Goal: Information Seeking & Learning: Learn about a topic

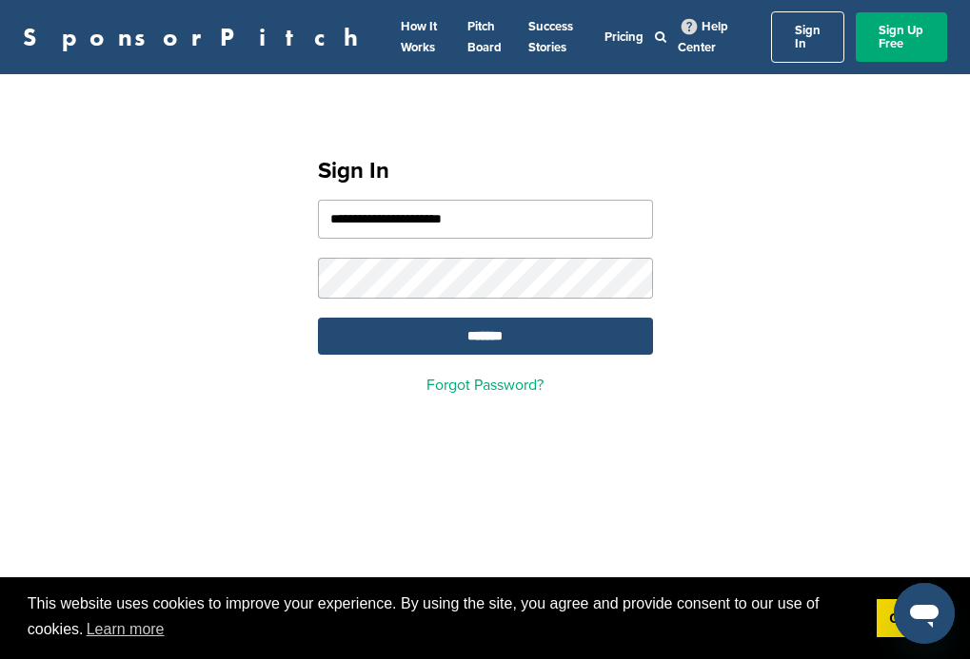
type input "**********"
click at [484, 325] on input "*******" at bounding box center [485, 336] width 335 height 37
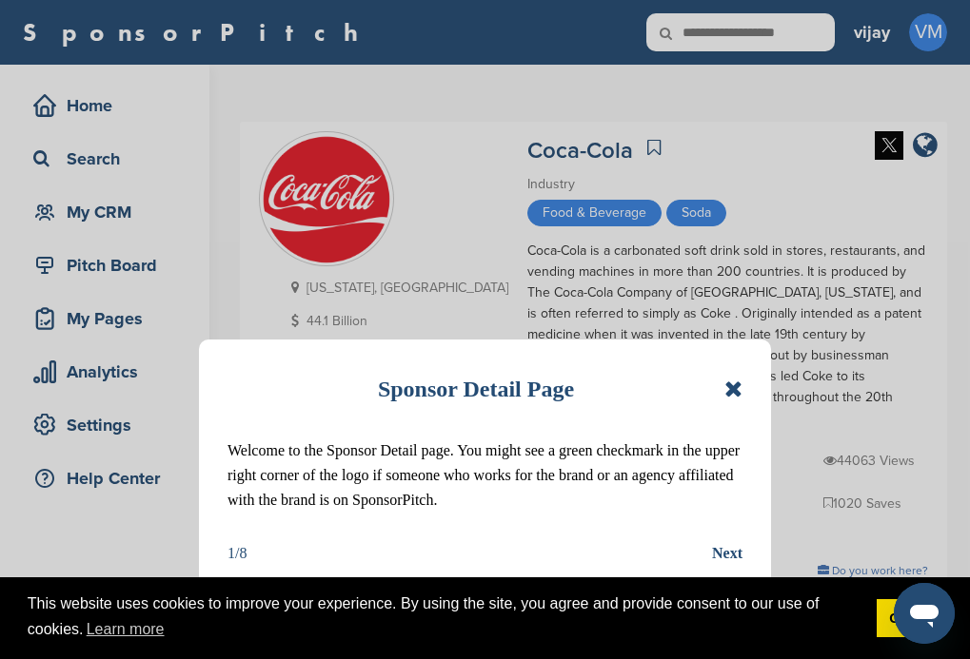
click at [733, 391] on icon at bounding box center [733, 389] width 18 height 23
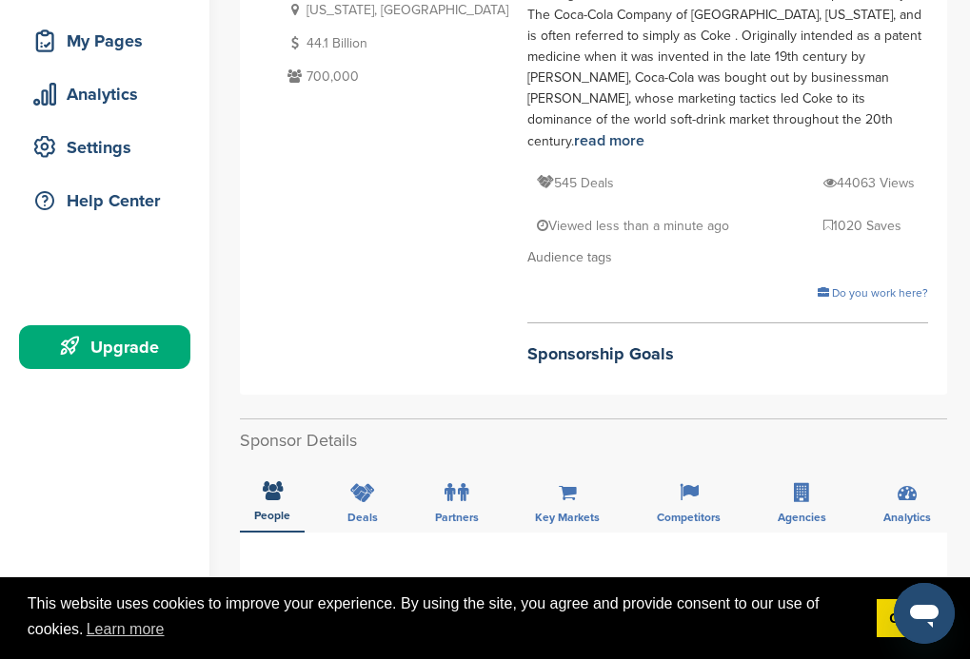
scroll to position [285, 0]
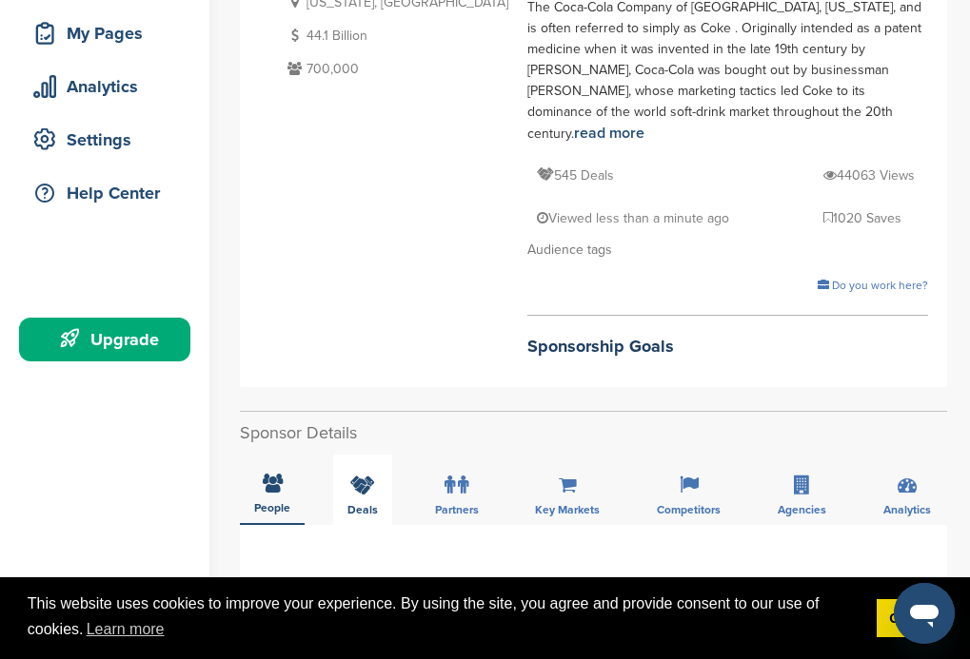
click at [271, 474] on icon at bounding box center [273, 483] width 20 height 19
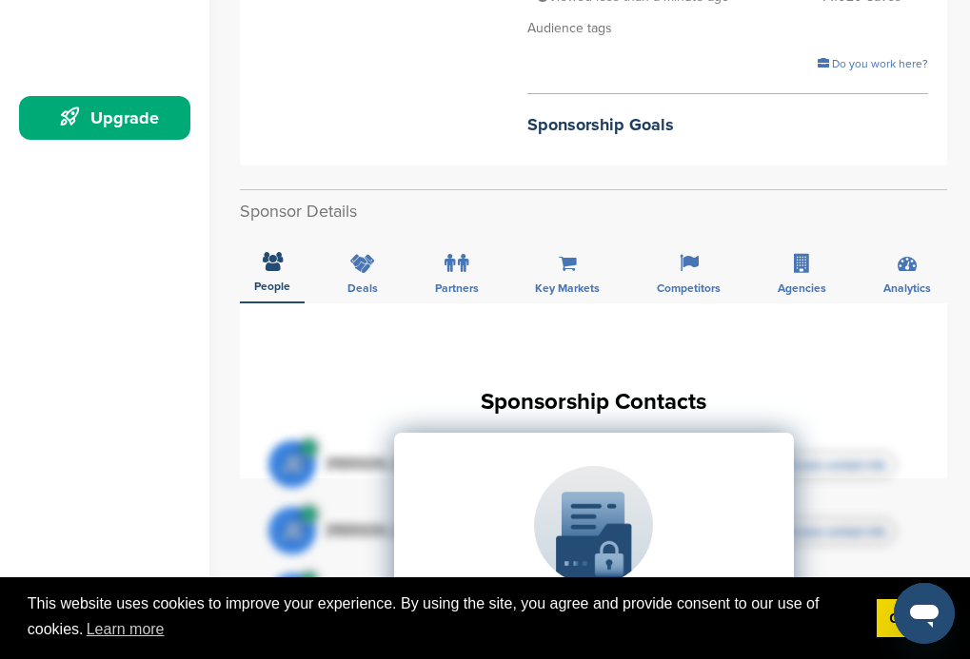
scroll to position [571, 0]
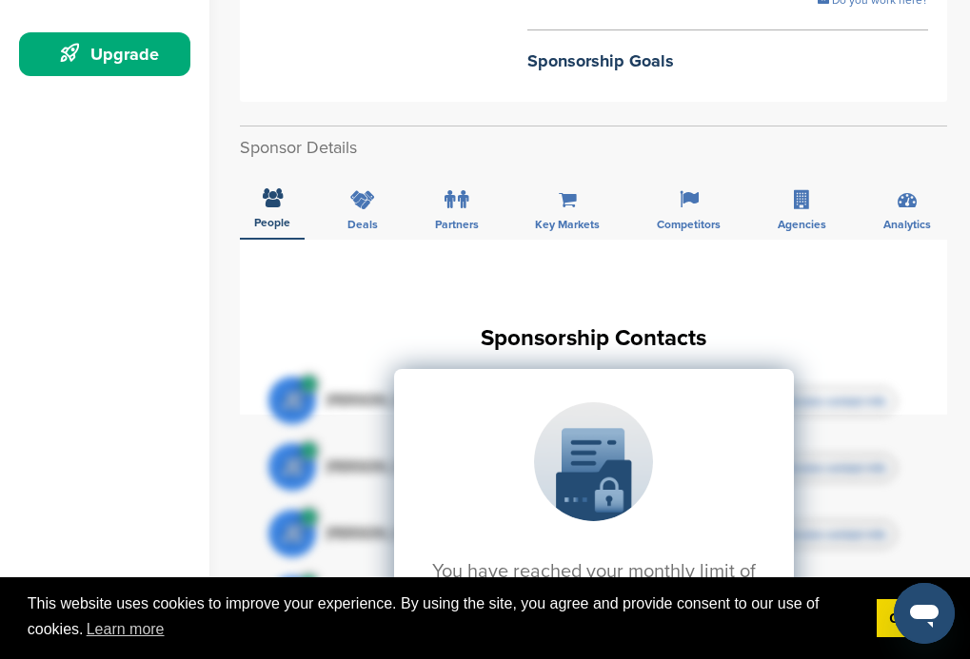
click at [271, 188] on icon at bounding box center [273, 197] width 20 height 19
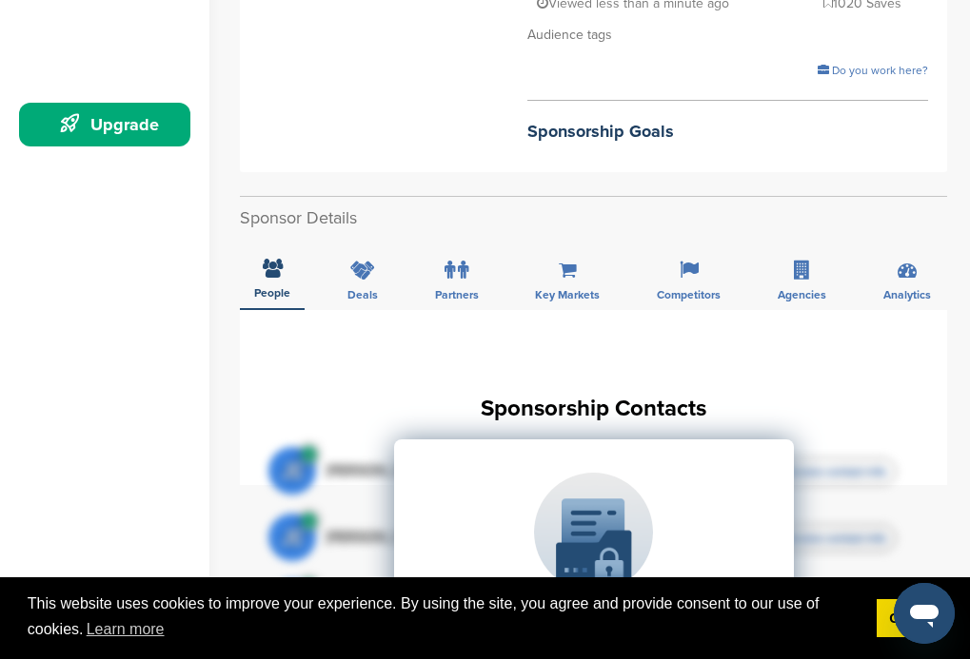
scroll to position [381, 0]
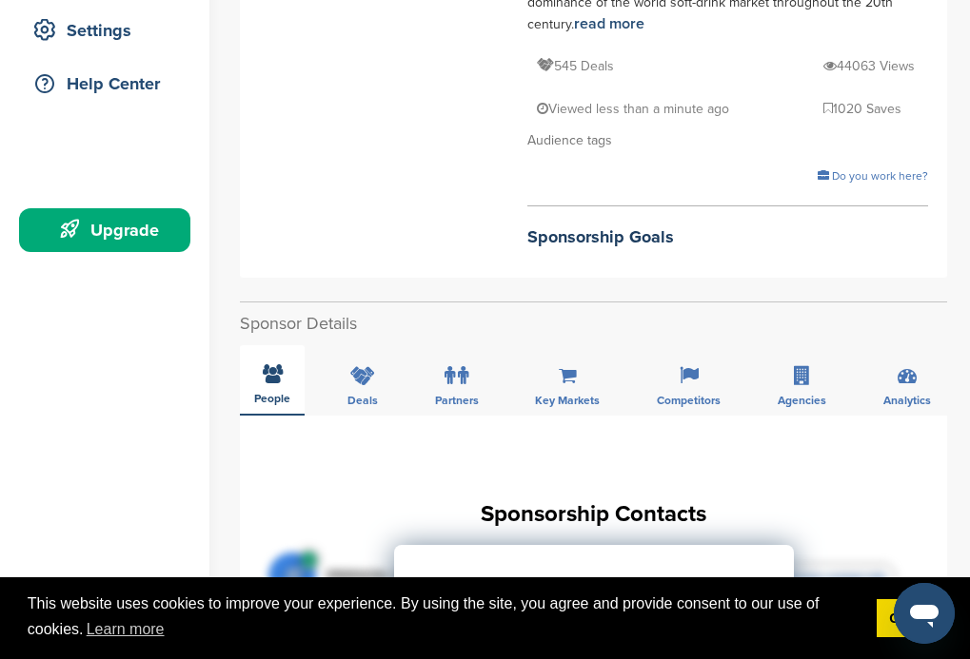
click at [271, 345] on div "People" at bounding box center [272, 380] width 65 height 70
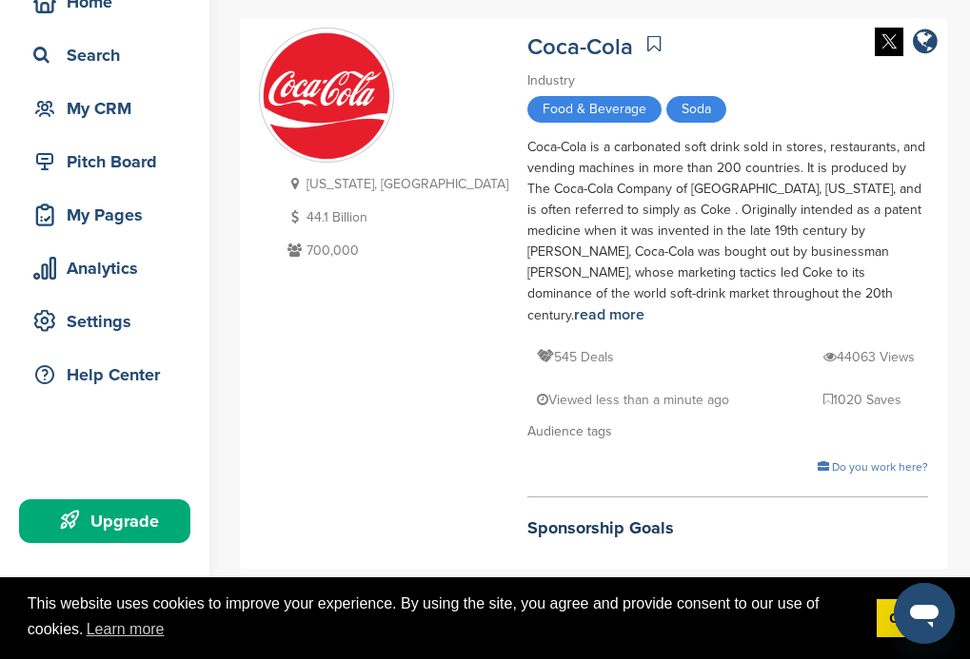
scroll to position [95, 0]
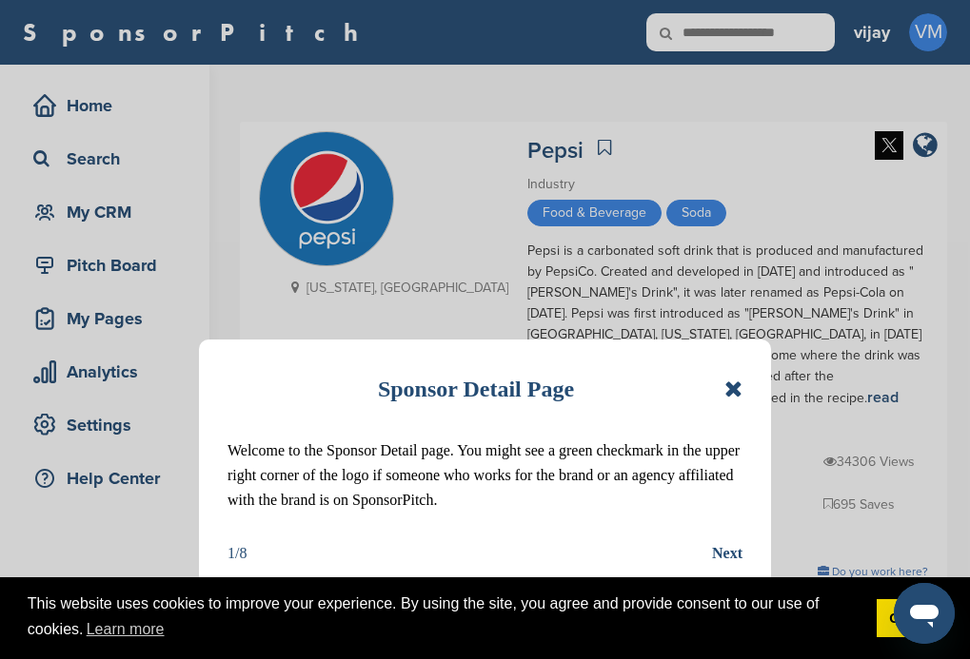
click at [740, 395] on icon at bounding box center [733, 389] width 18 height 23
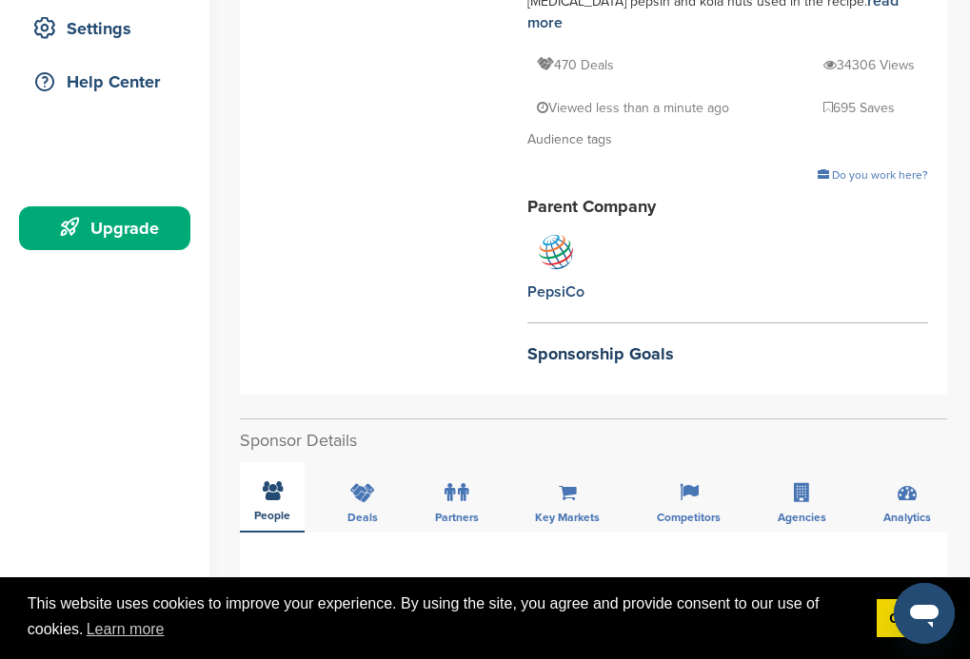
click at [271, 482] on icon at bounding box center [273, 491] width 20 height 19
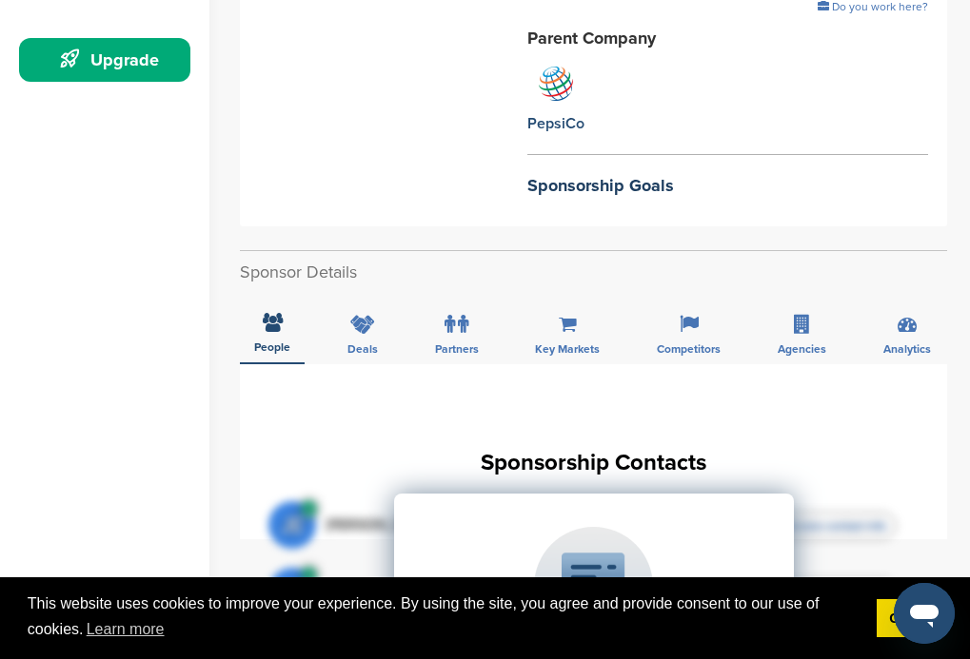
scroll to position [587, 0]
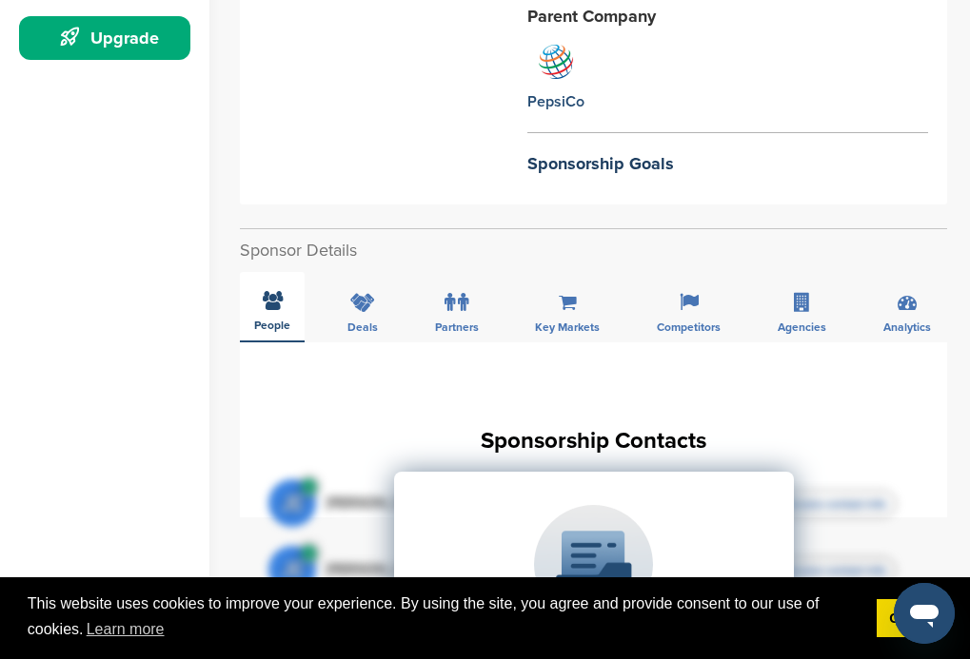
click at [271, 291] on icon at bounding box center [273, 300] width 20 height 19
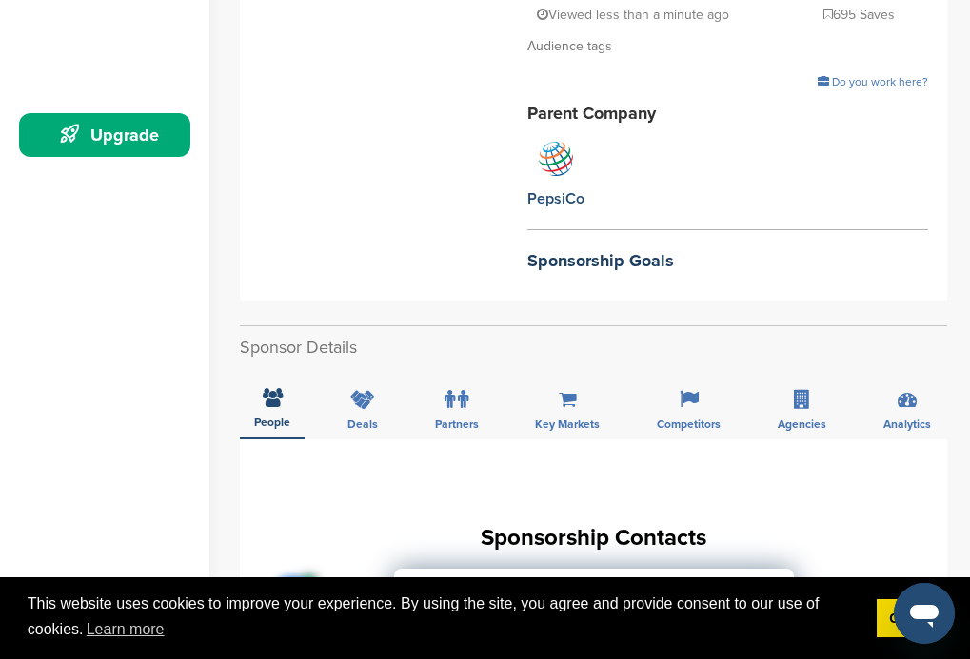
scroll to position [492, 0]
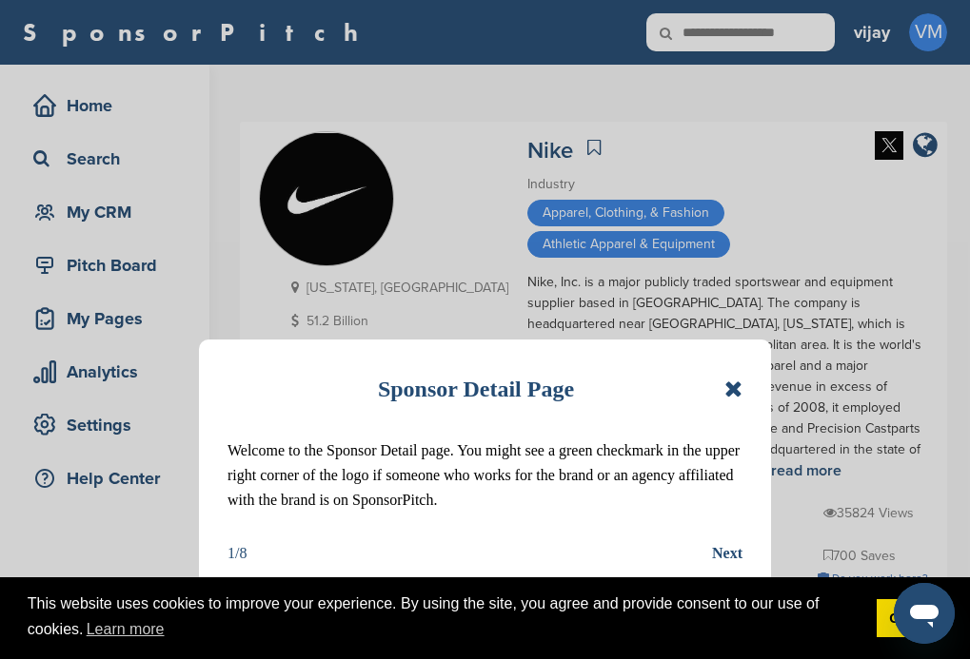
click at [734, 394] on icon at bounding box center [733, 389] width 18 height 23
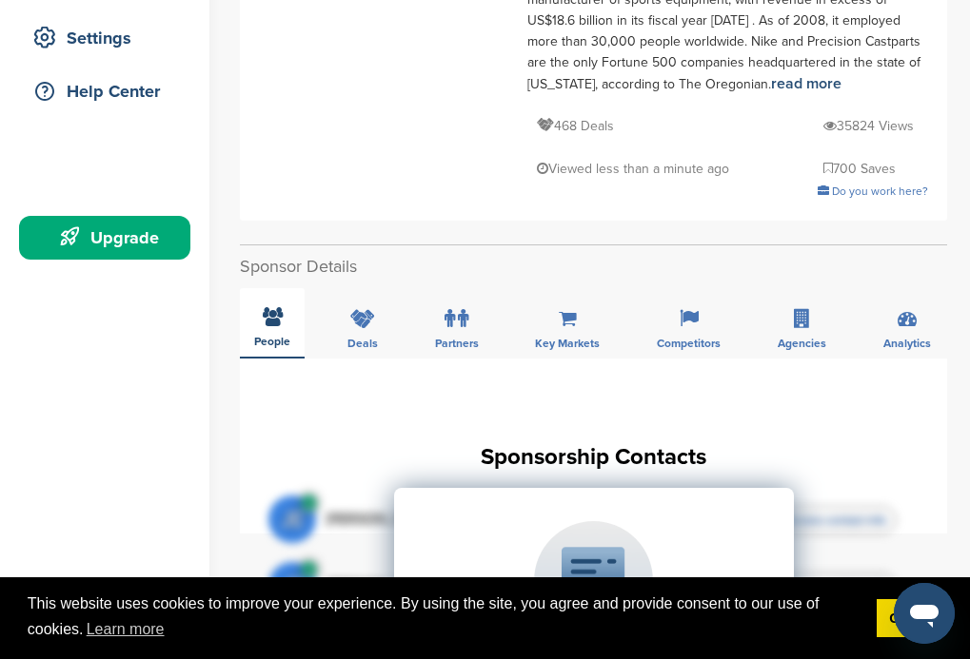
click at [271, 307] on icon at bounding box center [273, 316] width 20 height 19
